Goal: Information Seeking & Learning: Learn about a topic

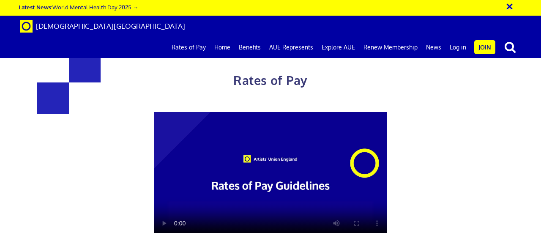
scroll to position [0, 2]
click at [487, 75] on div "Rates of Pay This page is designed to help artists and their employers to deter…" at bounding box center [271, 209] width 554 height 403
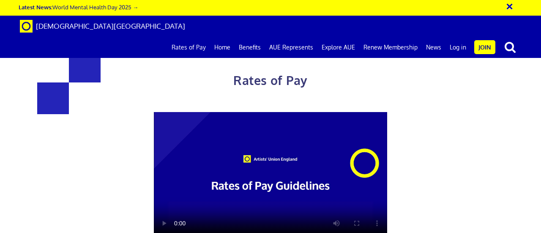
scroll to position [914, 0]
